Goal: Book appointment/travel/reservation

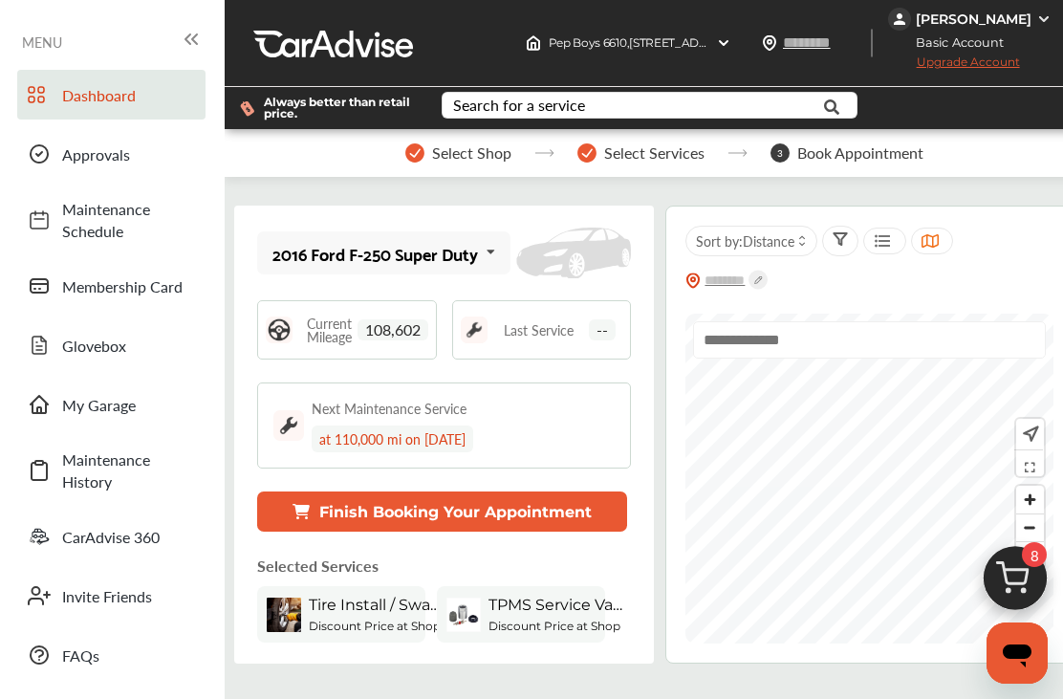
click at [340, 522] on button "Finish Booking Your Appointment" at bounding box center [442, 511] width 370 height 40
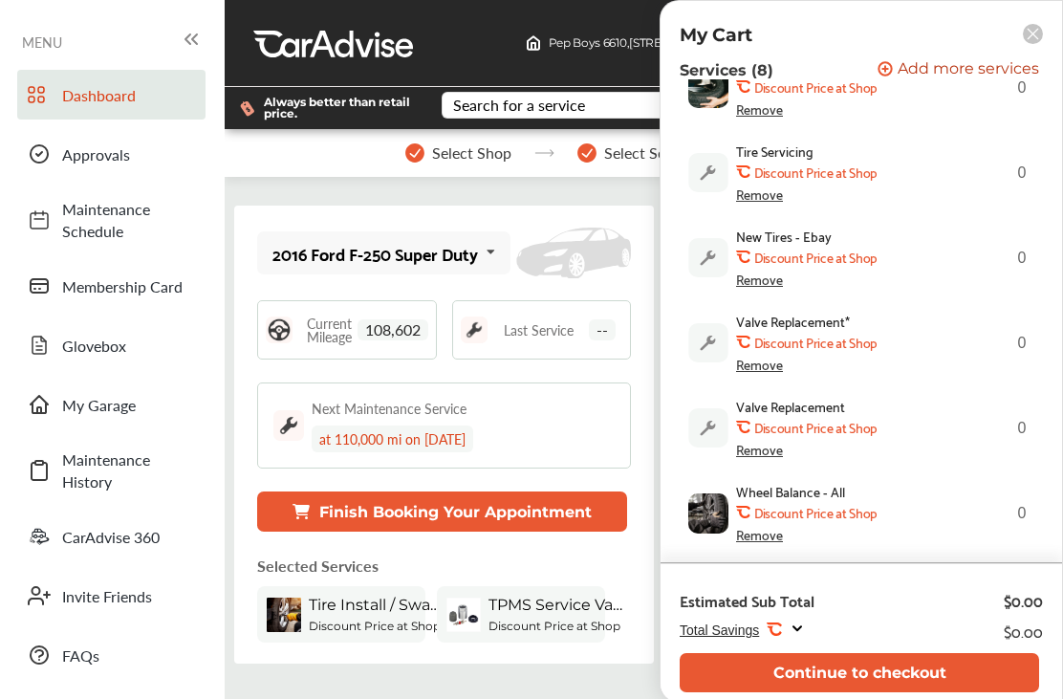
scroll to position [379, 0]
click at [821, 254] on b "Discount Price at Shop" at bounding box center [815, 256] width 122 height 15
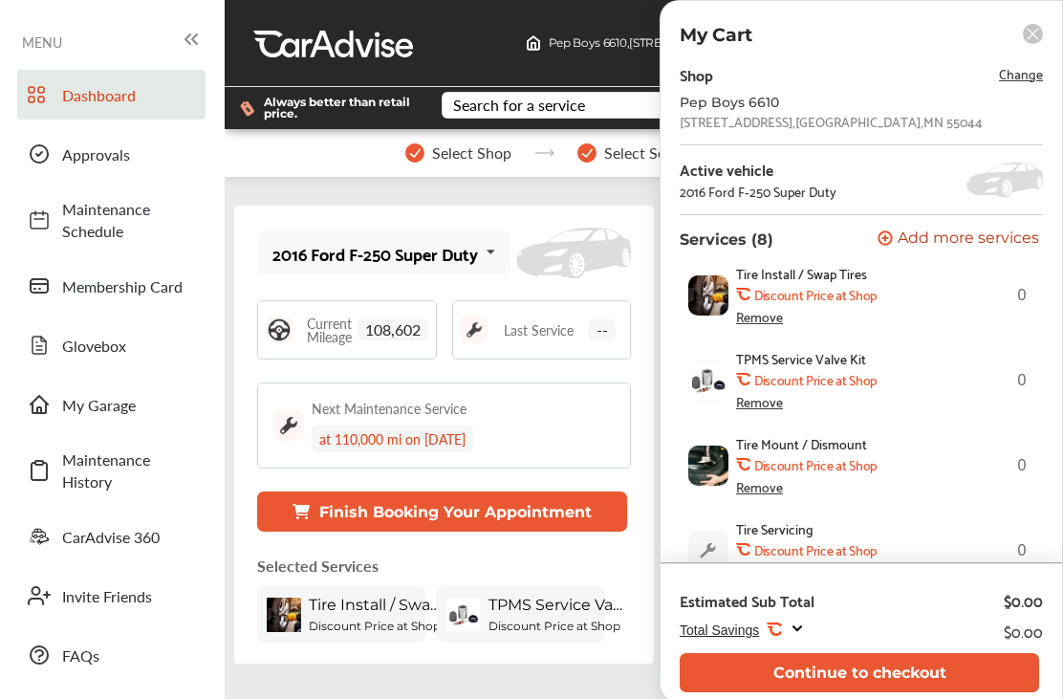
scroll to position [0, 0]
click at [769, 409] on div "Remove" at bounding box center [759, 401] width 47 height 15
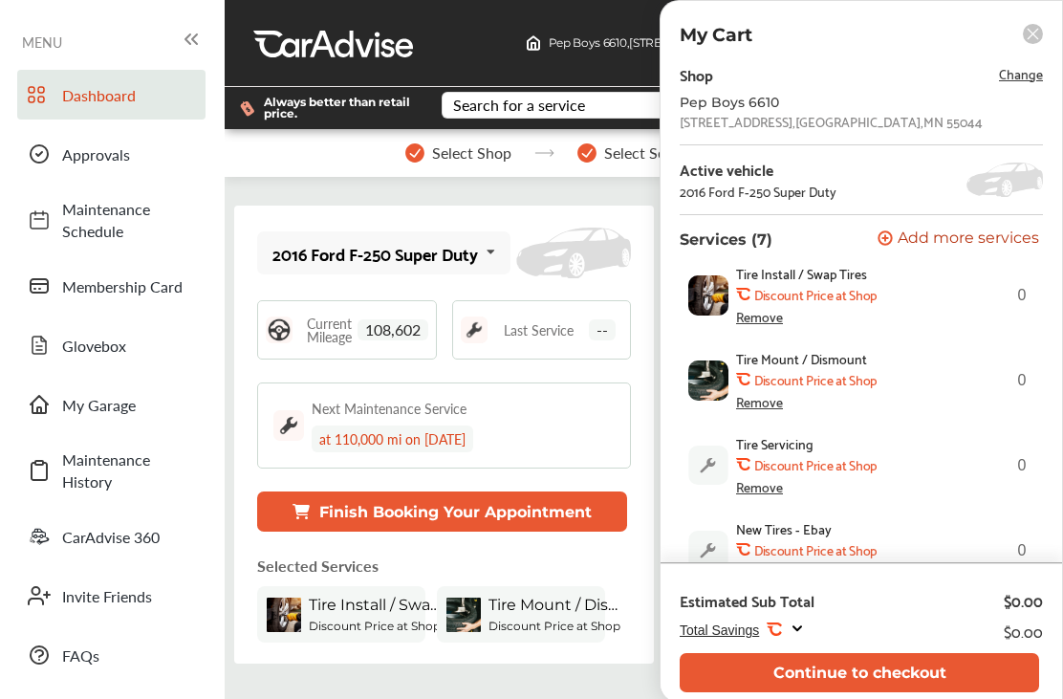
click at [766, 324] on div "Remove" at bounding box center [759, 316] width 47 height 15
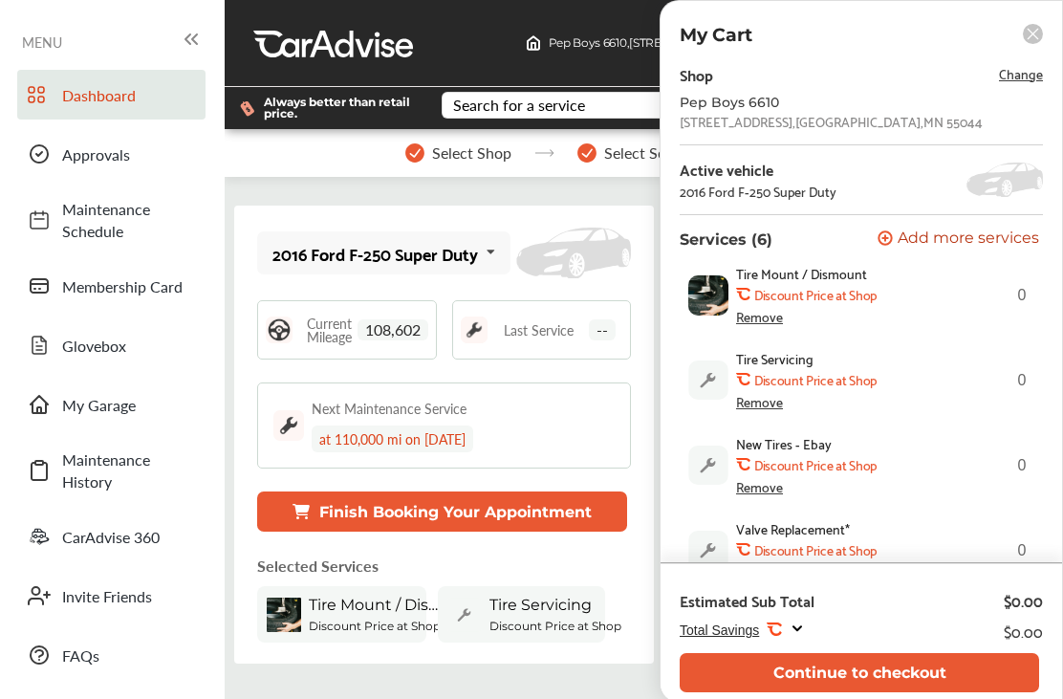
click at [760, 409] on div "Remove" at bounding box center [759, 401] width 47 height 15
click at [771, 494] on div "Remove" at bounding box center [759, 486] width 47 height 15
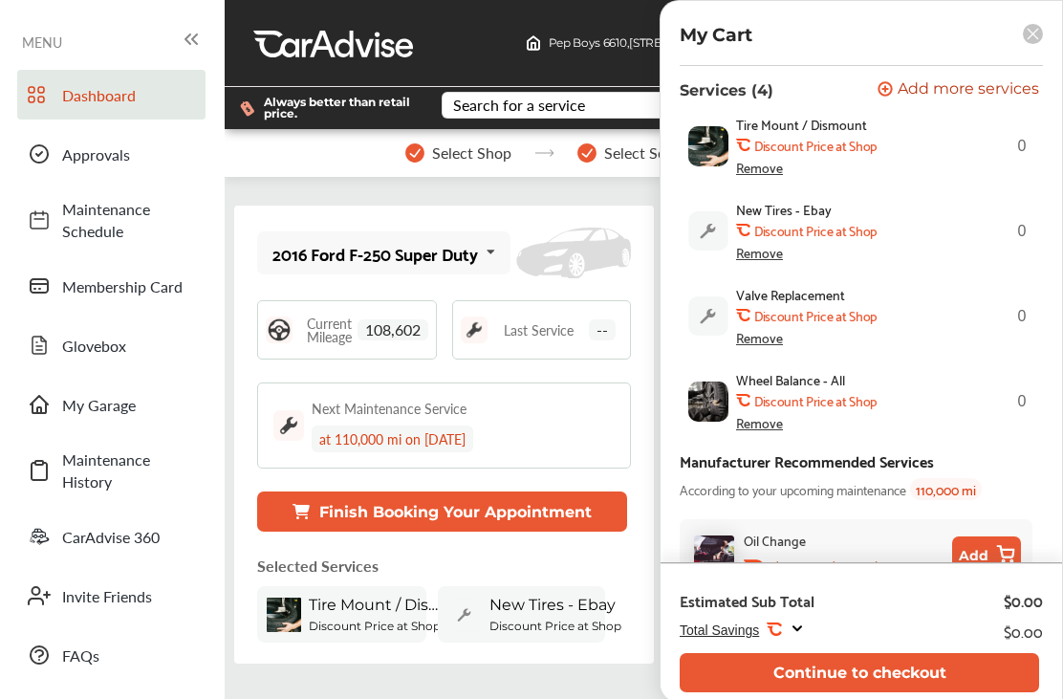
scroll to position [153, 0]
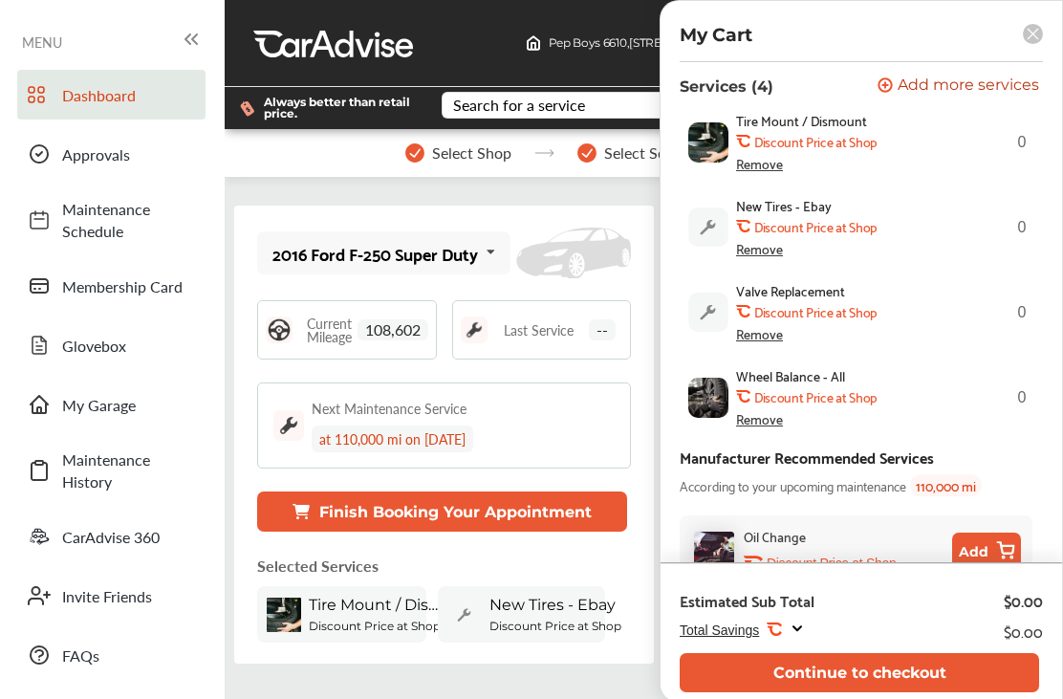
click at [766, 341] on div "Remove" at bounding box center [759, 333] width 47 height 15
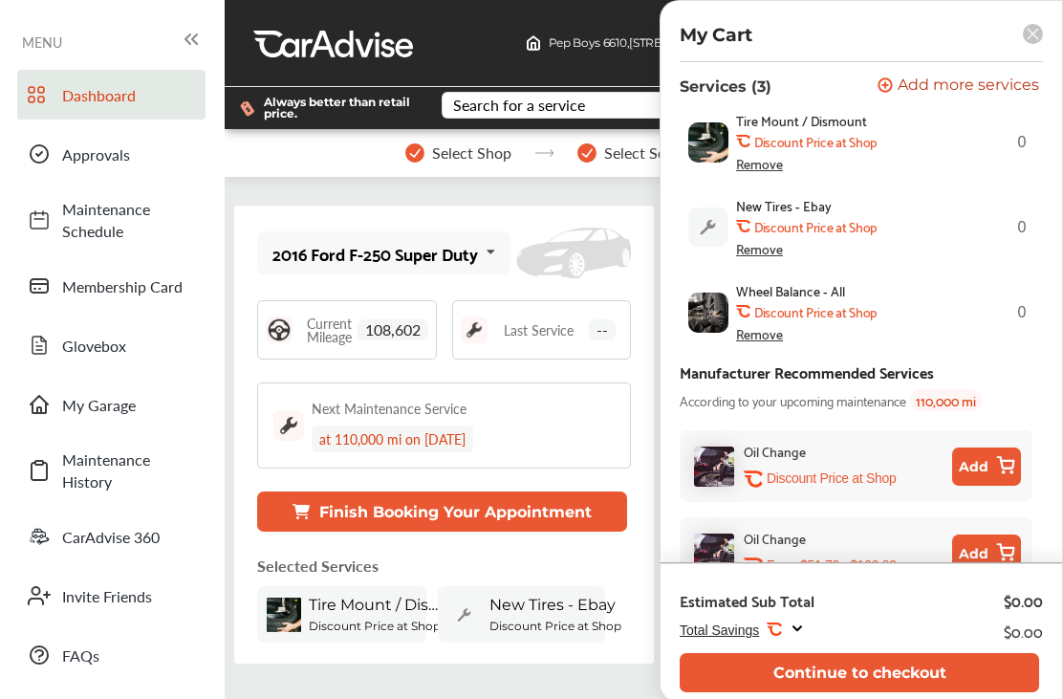
click at [770, 341] on div "Remove" at bounding box center [759, 333] width 47 height 15
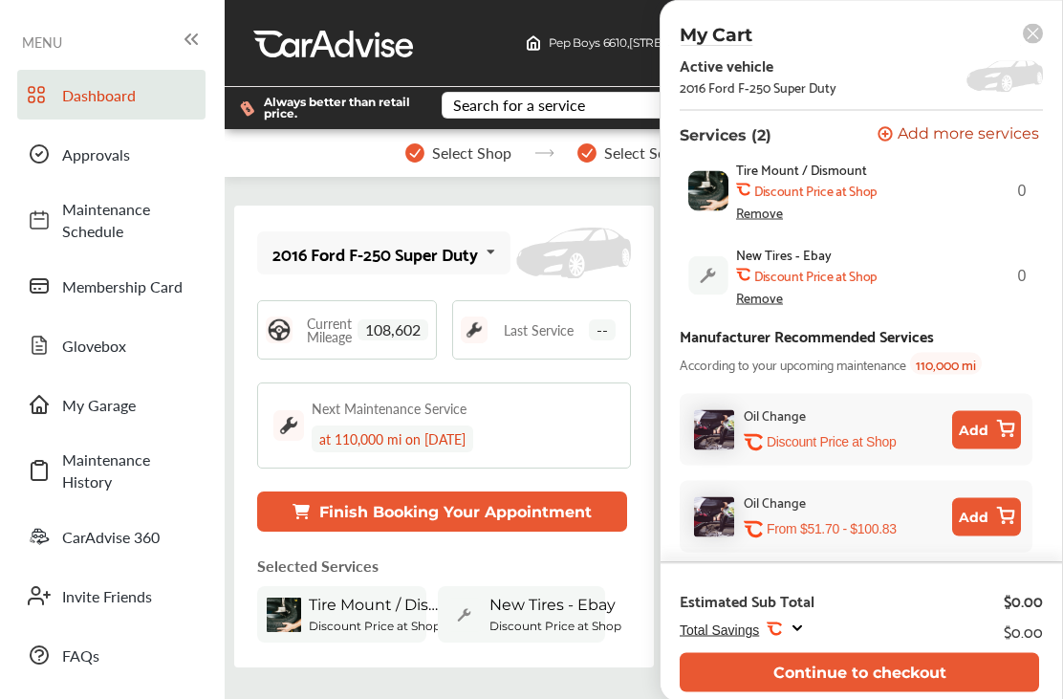
scroll to position [60, 0]
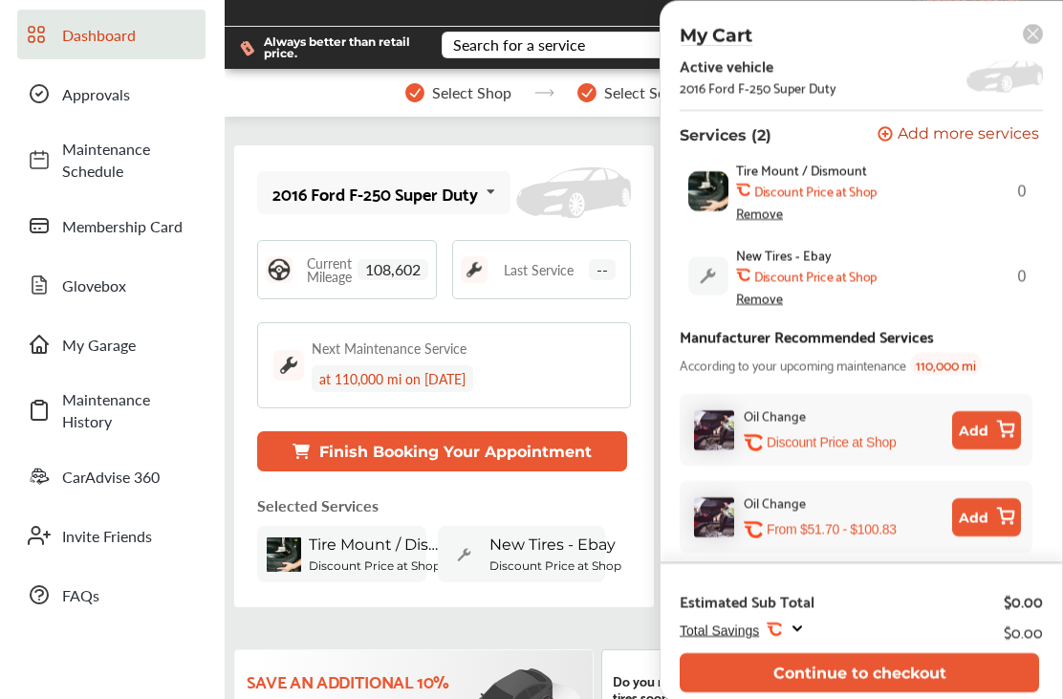
click at [870, 667] on button "Continue to checkout" at bounding box center [859, 672] width 359 height 39
